Goal: Find specific page/section: Find specific page/section

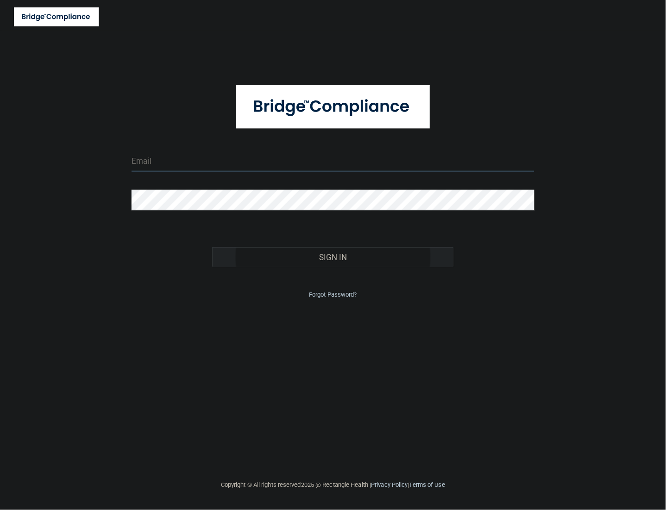
type input "tbrown@rectanglehealth.com"
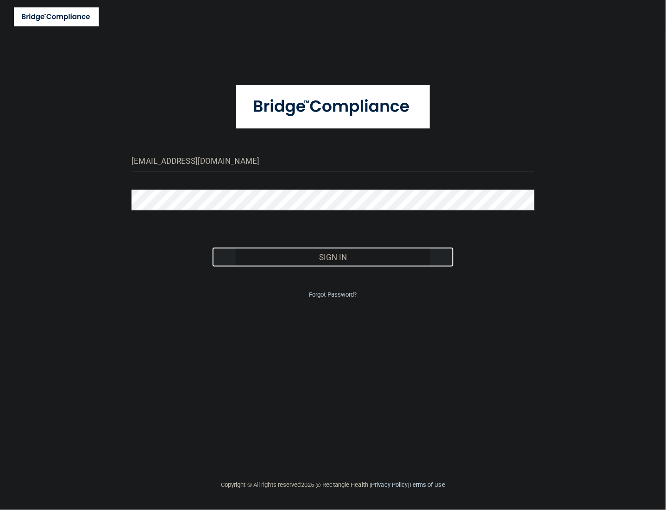
click at [379, 252] on button "Sign In" at bounding box center [332, 257] width 241 height 20
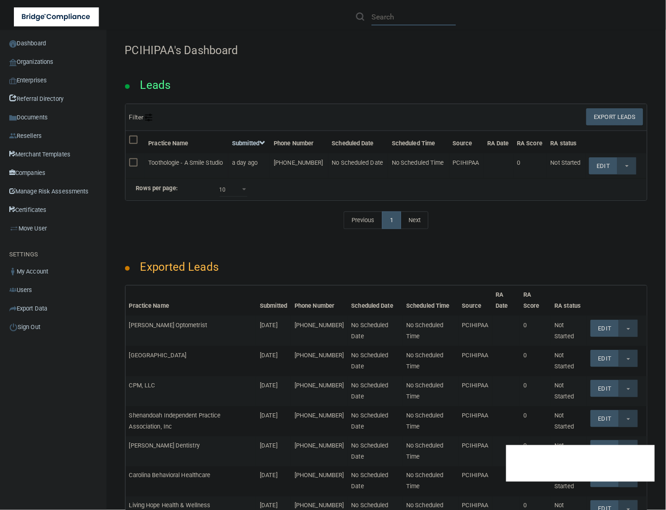
click at [381, 17] on input "text" at bounding box center [413, 16] width 85 height 17
paste input "[PERSON_NAME] Dental Group"
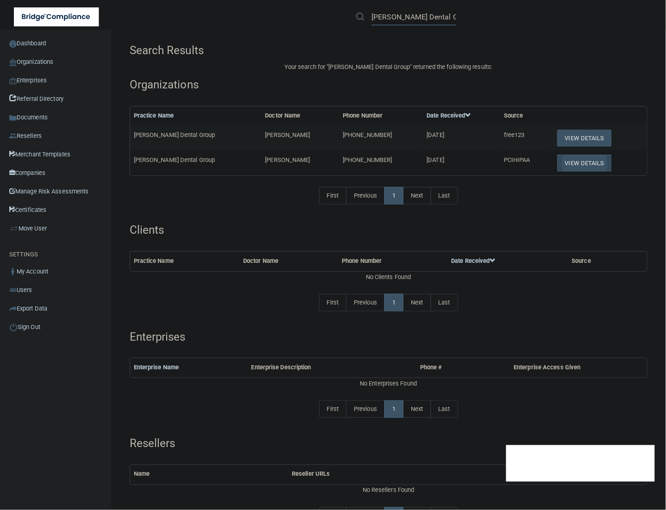
type input "[PERSON_NAME] Dental Group"
click at [557, 163] on button "View Details" at bounding box center [584, 163] width 55 height 17
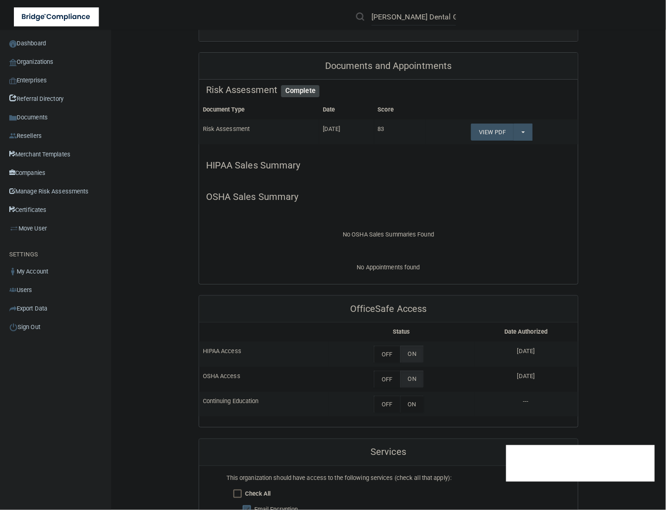
scroll to position [174, 0]
click at [489, 131] on link "View PDF" at bounding box center [492, 130] width 43 height 17
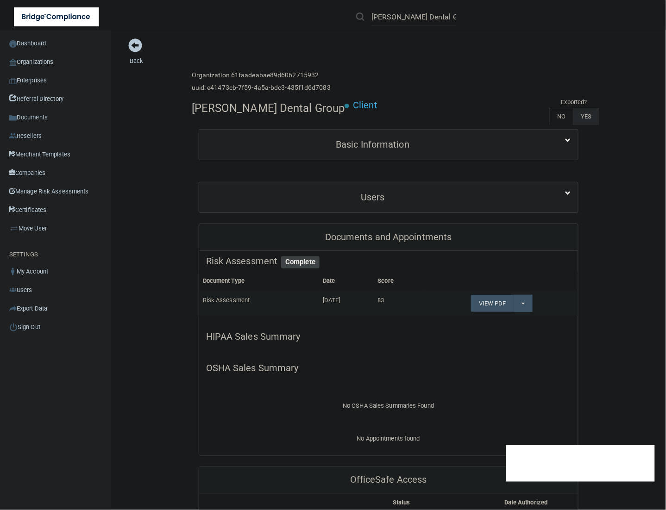
scroll to position [0, 0]
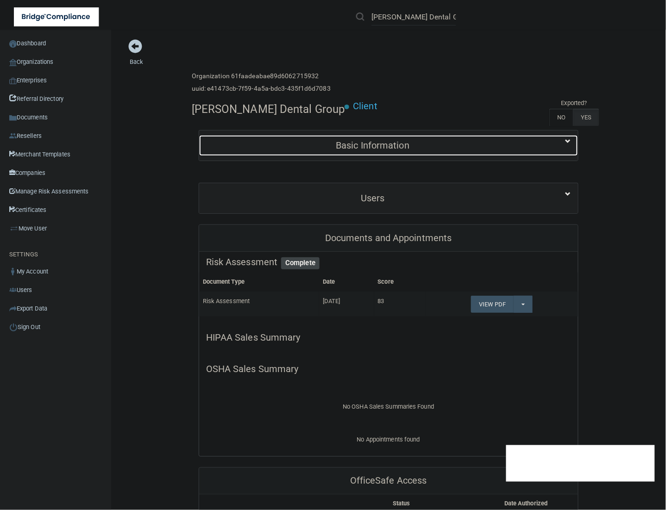
click at [413, 148] on h5 "Basic Information" at bounding box center [372, 145] width 333 height 10
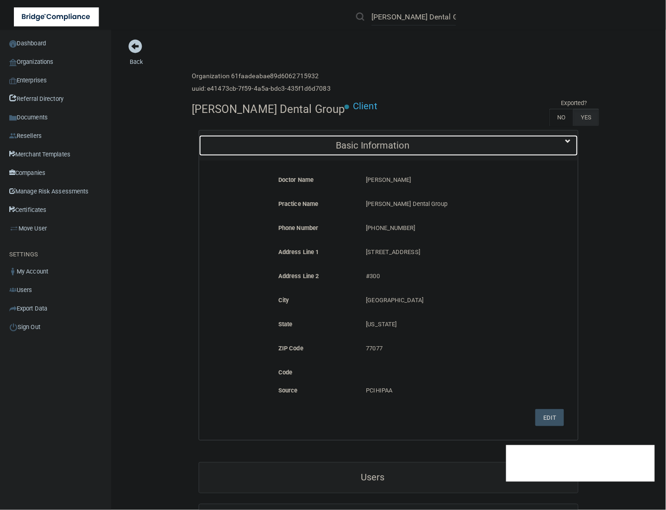
click at [413, 148] on h5 "Basic Information" at bounding box center [372, 145] width 333 height 10
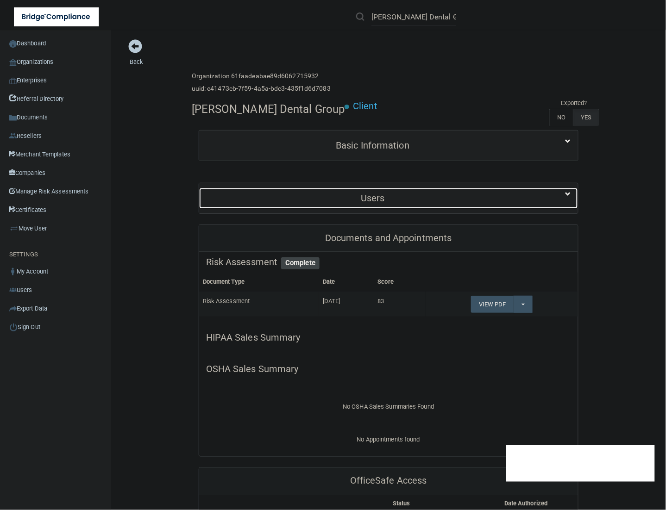
click at [369, 200] on h5 "Users" at bounding box center [372, 198] width 333 height 10
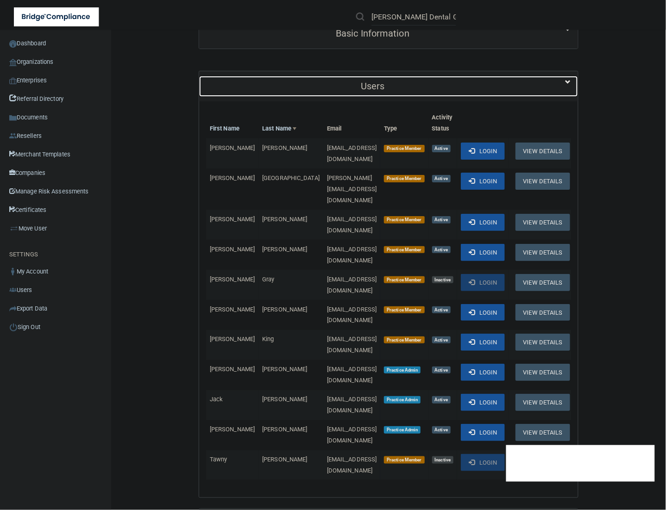
scroll to position [116, 0]
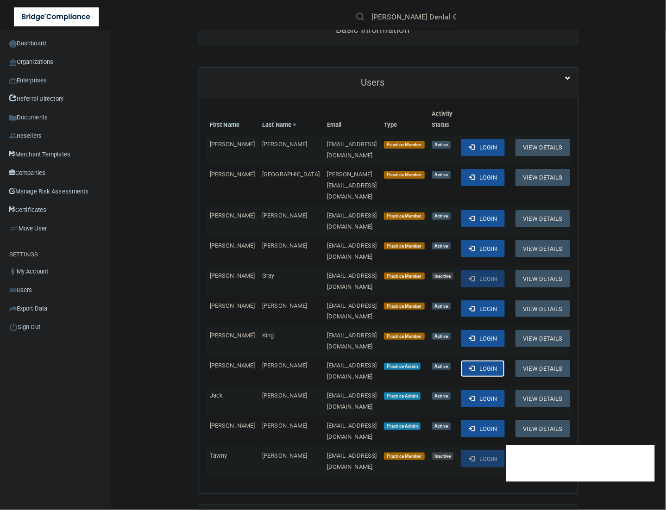
click at [487, 360] on button "Login" at bounding box center [483, 368] width 44 height 17
click at [483, 390] on button "Login" at bounding box center [483, 398] width 44 height 17
click at [473, 390] on button "Login" at bounding box center [483, 398] width 44 height 17
click at [469, 395] on span at bounding box center [472, 398] width 6 height 6
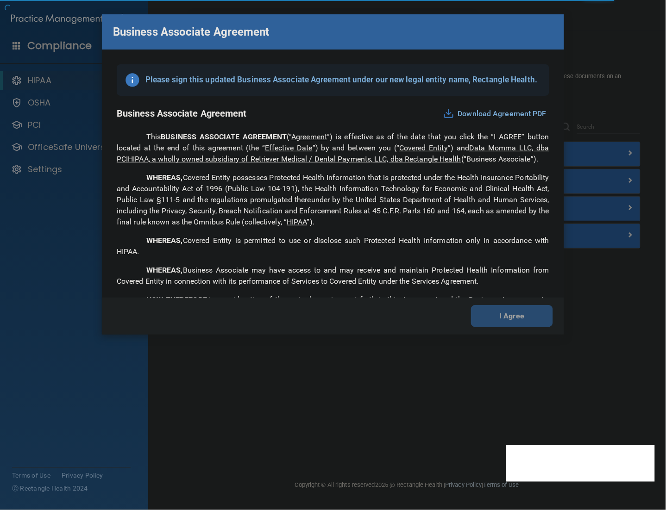
click at [462, 26] on div "Business Associate Agreement Please sign this updated Business Associate Agreem…" at bounding box center [333, 174] width 462 height 320
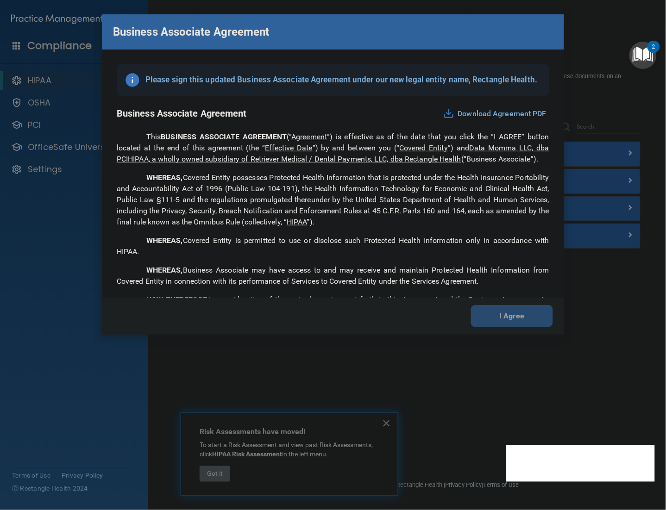
click at [113, 355] on div "Business Associate Agreement Please sign this updated Business Associate Agreem…" at bounding box center [333, 255] width 666 height 510
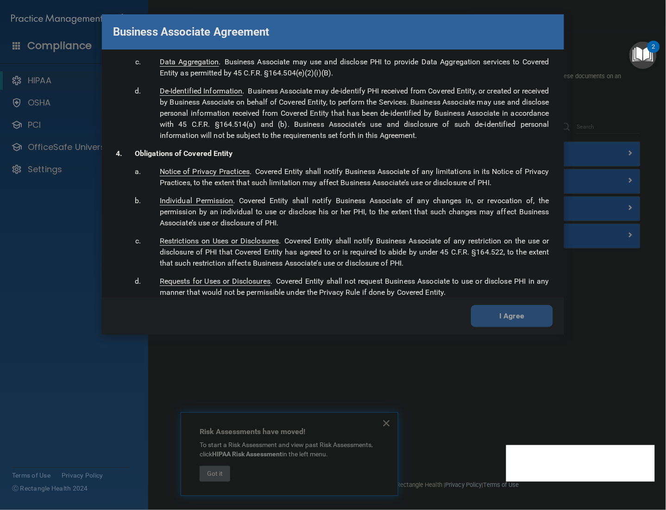
scroll to position [1910, 0]
